Goal: Information Seeking & Learning: Learn about a topic

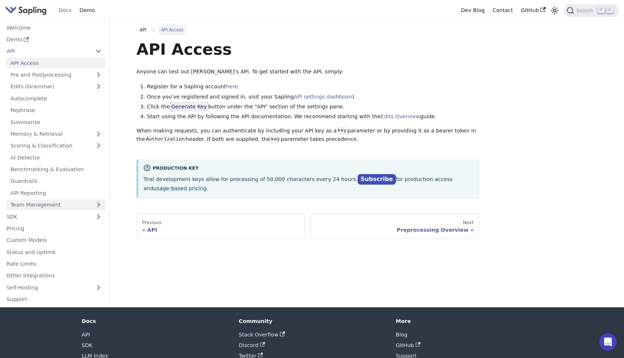
click at [58, 204] on link "Team Management" at bounding box center [56, 205] width 99 height 11
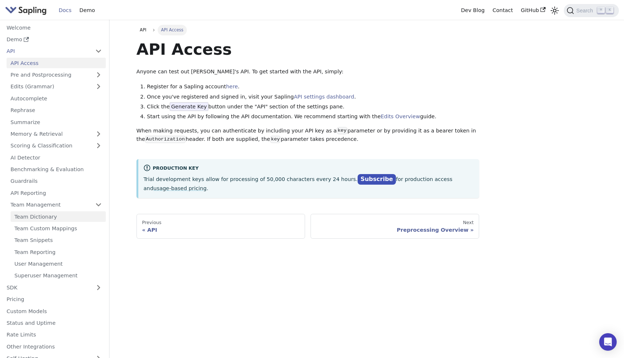
scroll to position [20, 0]
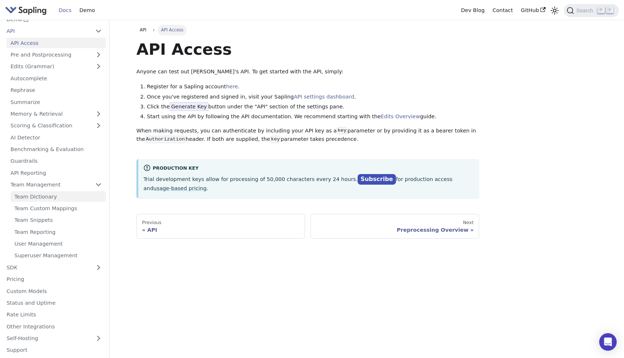
click at [50, 200] on link "Team Dictionary" at bounding box center [58, 196] width 95 height 11
